Goal: Task Accomplishment & Management: Use online tool/utility

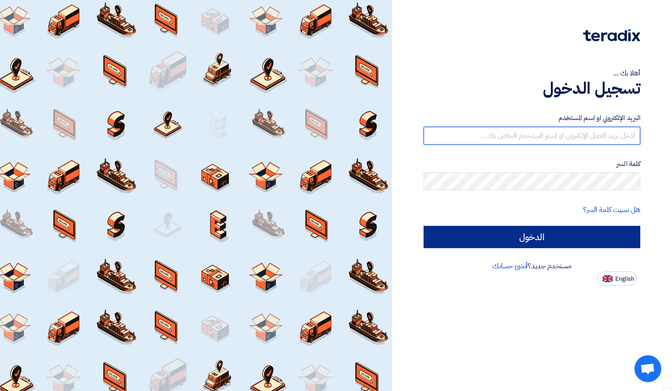
type input "sales@expo-egypt.com"
click at [549, 237] on input "الدخول" at bounding box center [532, 237] width 217 height 22
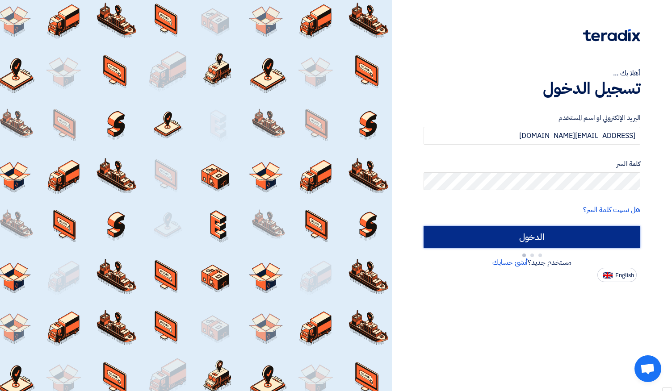
type input "Sign in"
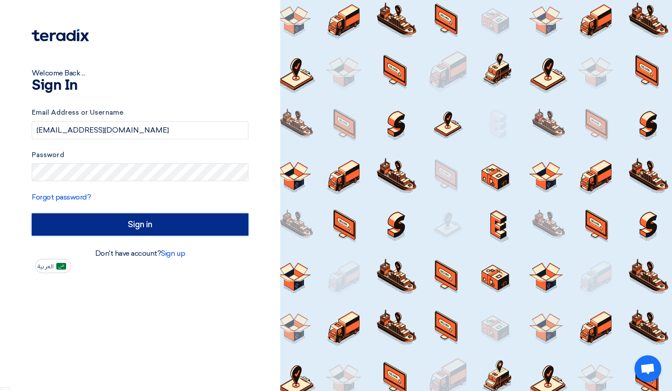
click at [138, 227] on input "Sign in" at bounding box center [140, 225] width 217 height 22
click at [136, 225] on input "Sign in" at bounding box center [140, 225] width 217 height 22
click at [123, 227] on input "Sign in" at bounding box center [140, 225] width 217 height 22
click at [105, 221] on input "Sign in" at bounding box center [140, 225] width 217 height 22
